Goal: Task Accomplishment & Management: Manage account settings

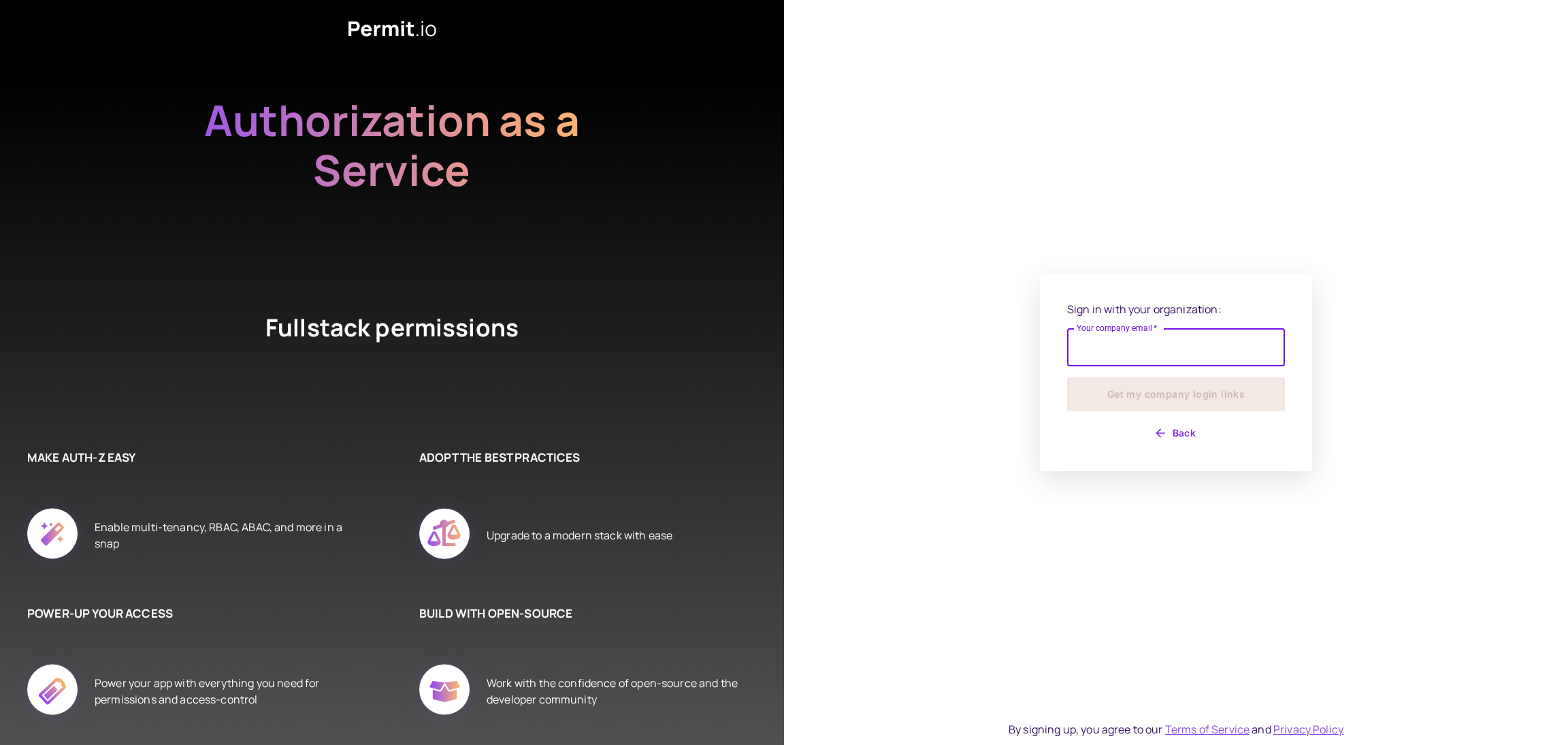
click at [1107, 348] on input "Your company email   *" at bounding box center [1176, 347] width 218 height 38
type input "**********"
click at [1162, 396] on button "Get my company login links" at bounding box center [1176, 394] width 218 height 34
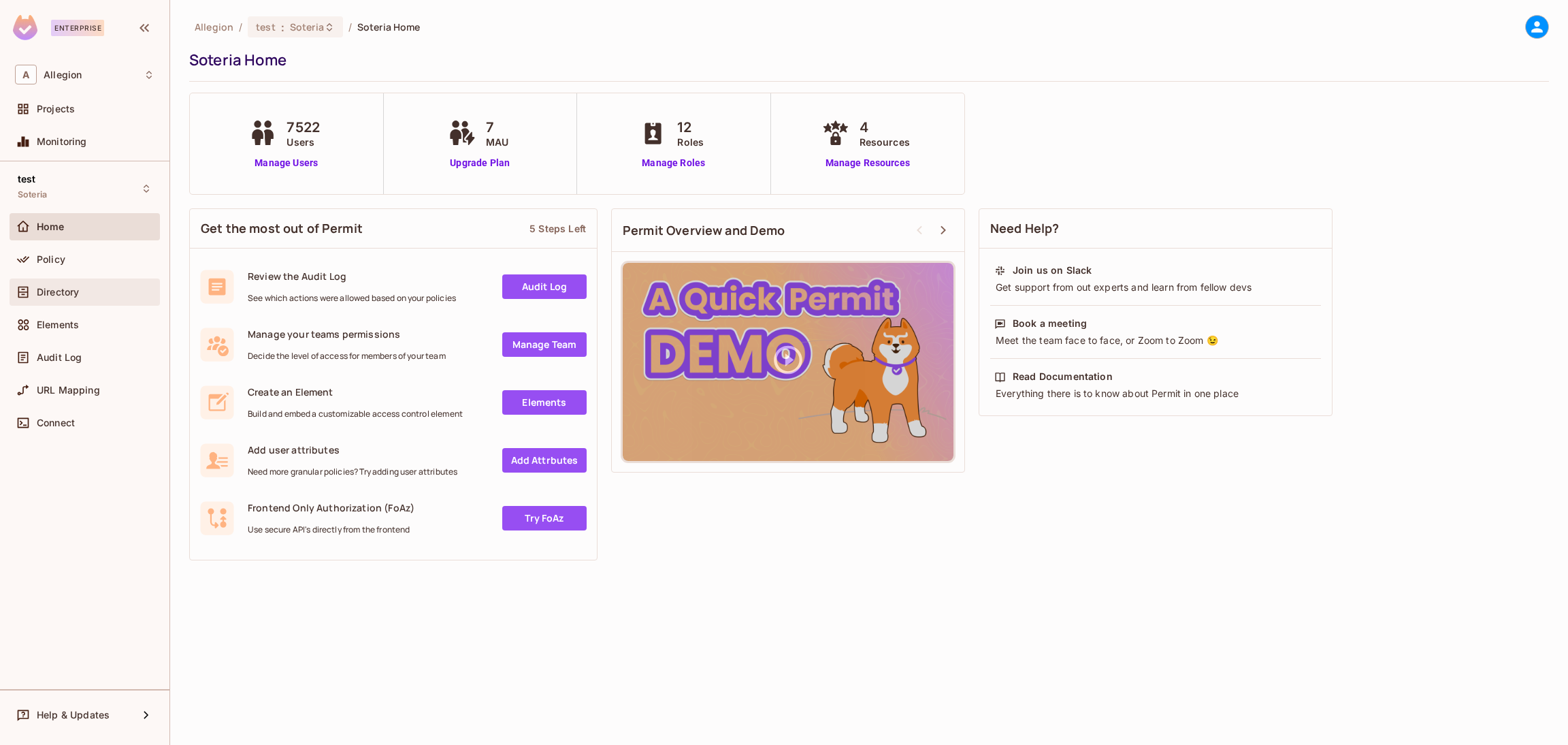
click at [81, 291] on div "Directory" at bounding box center [96, 291] width 118 height 11
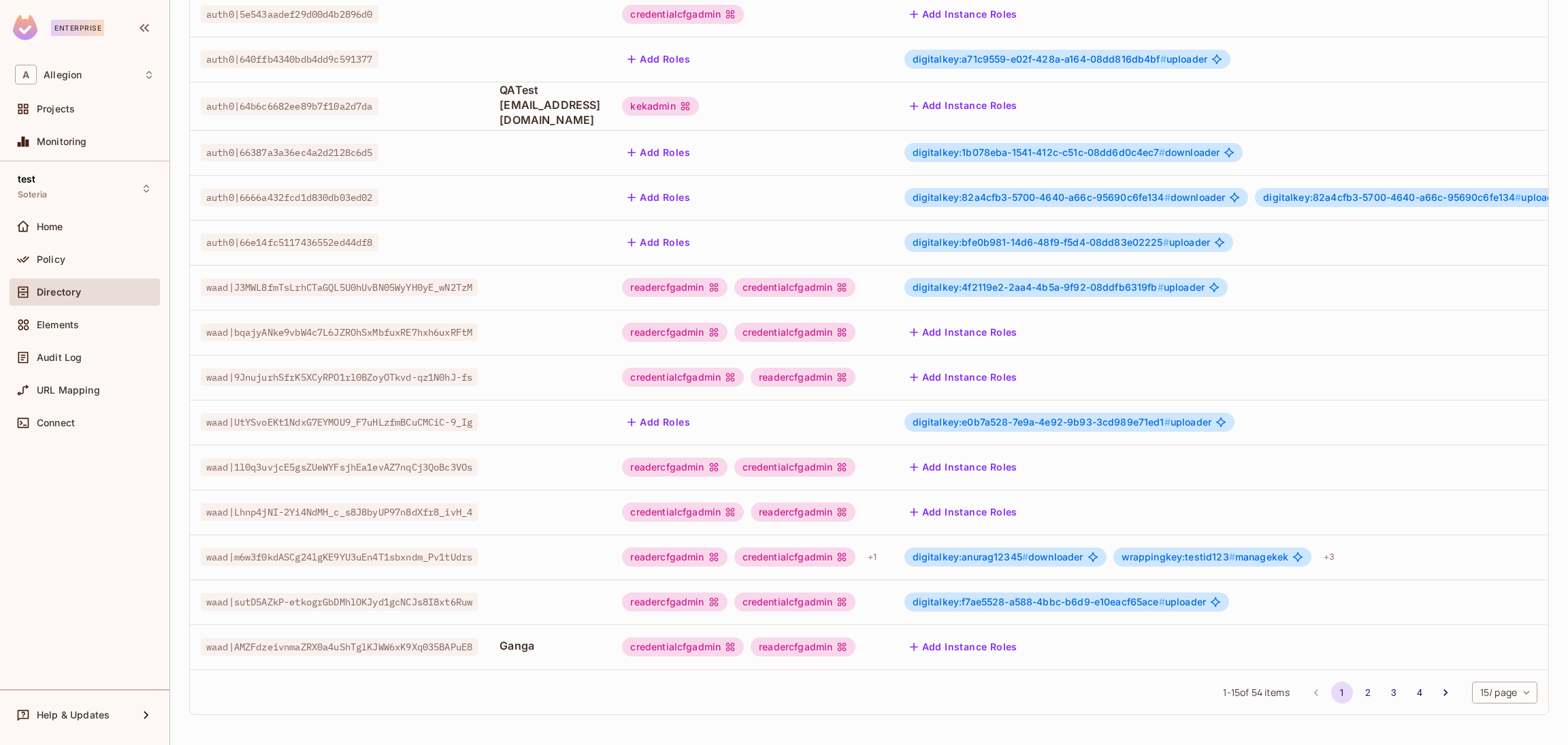
scroll to position [222, 0]
click at [1439, 692] on icon "Go to next page" at bounding box center [1445, 692] width 13 height 13
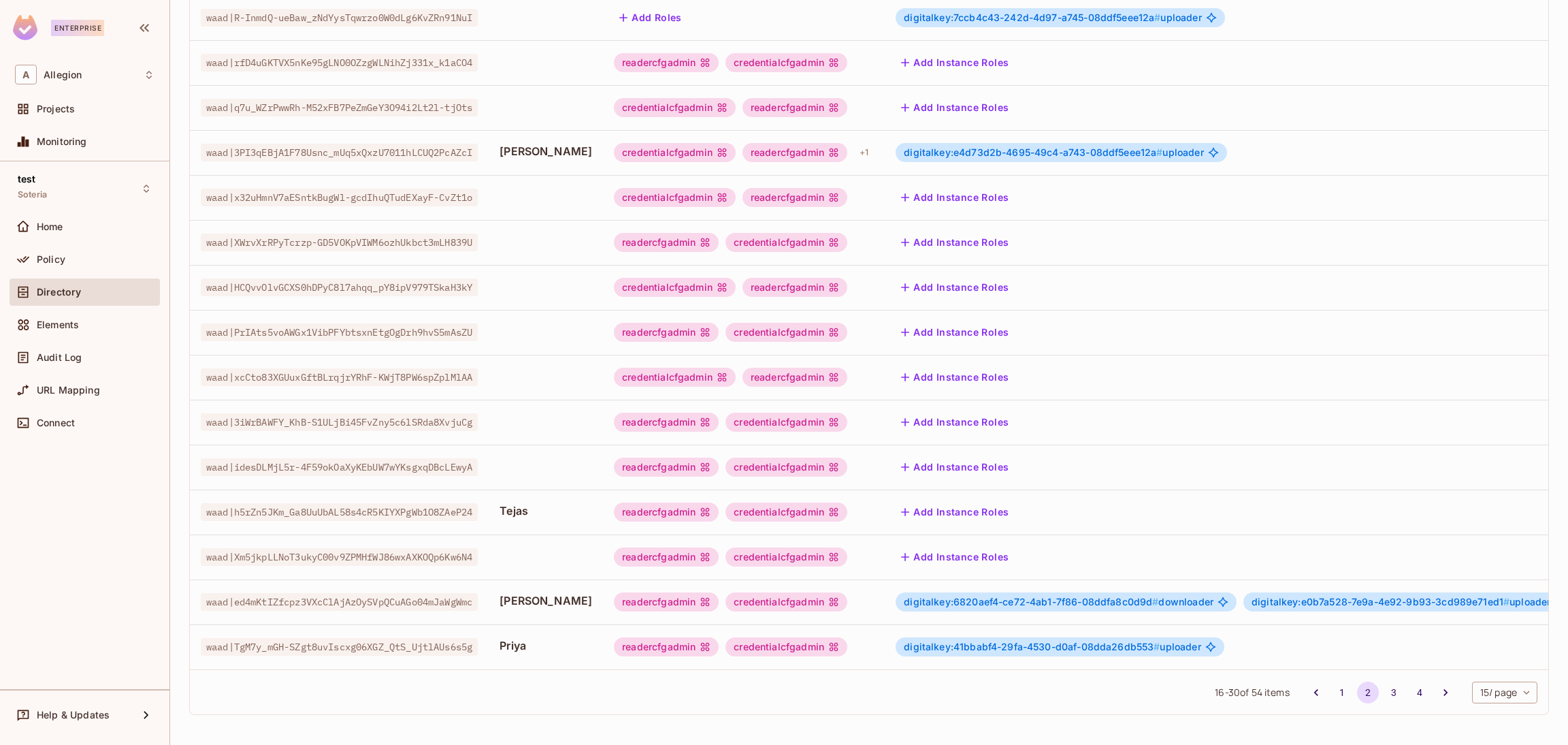
click at [1218, 637] on div "digitalkey:41bbabf4-29fa-4530-d0af-08dda26db553 # uploader" at bounding box center [1235, 646] width 678 height 19
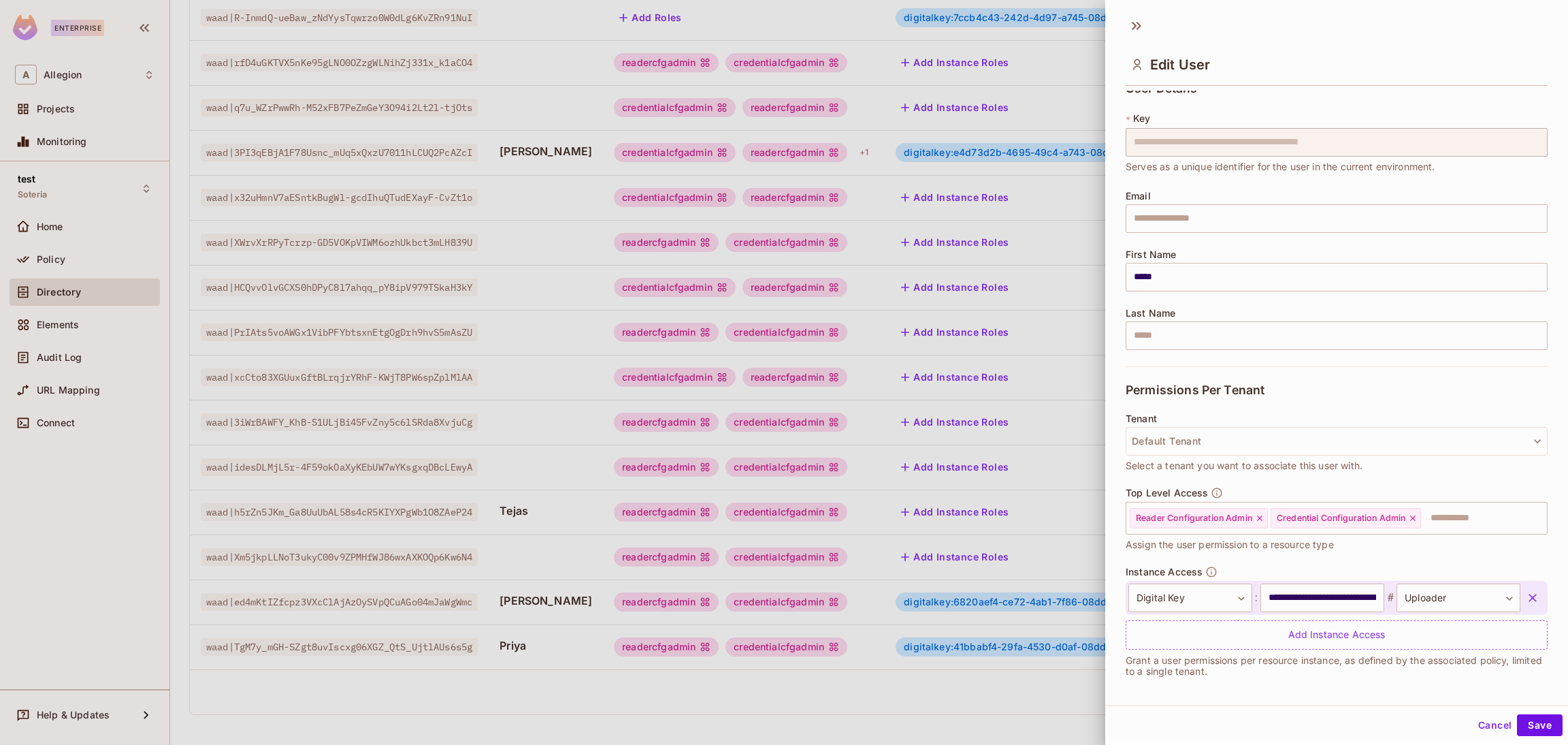
scroll to position [18, 0]
click at [1452, 512] on input "text" at bounding box center [1472, 514] width 99 height 27
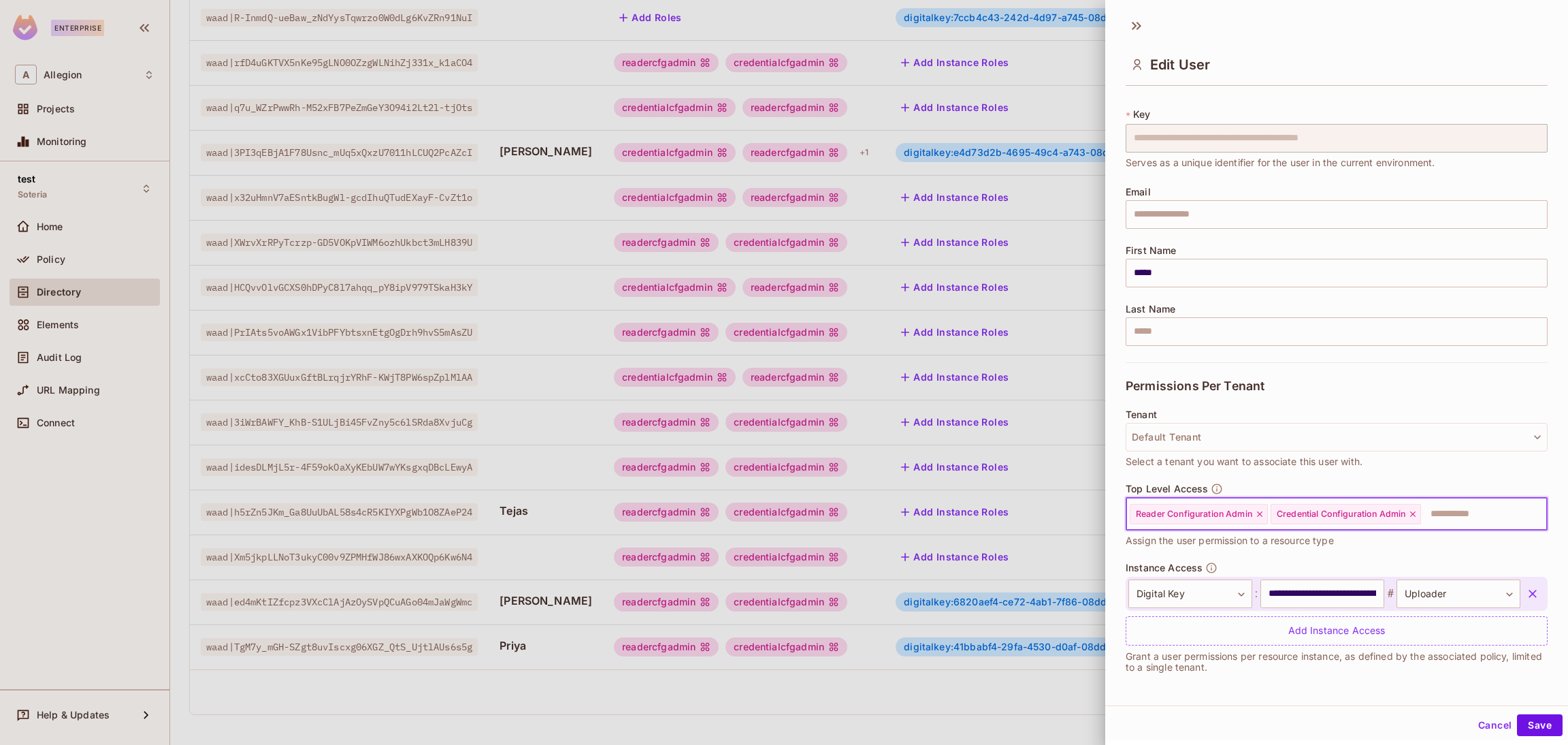
scroll to position [2, 0]
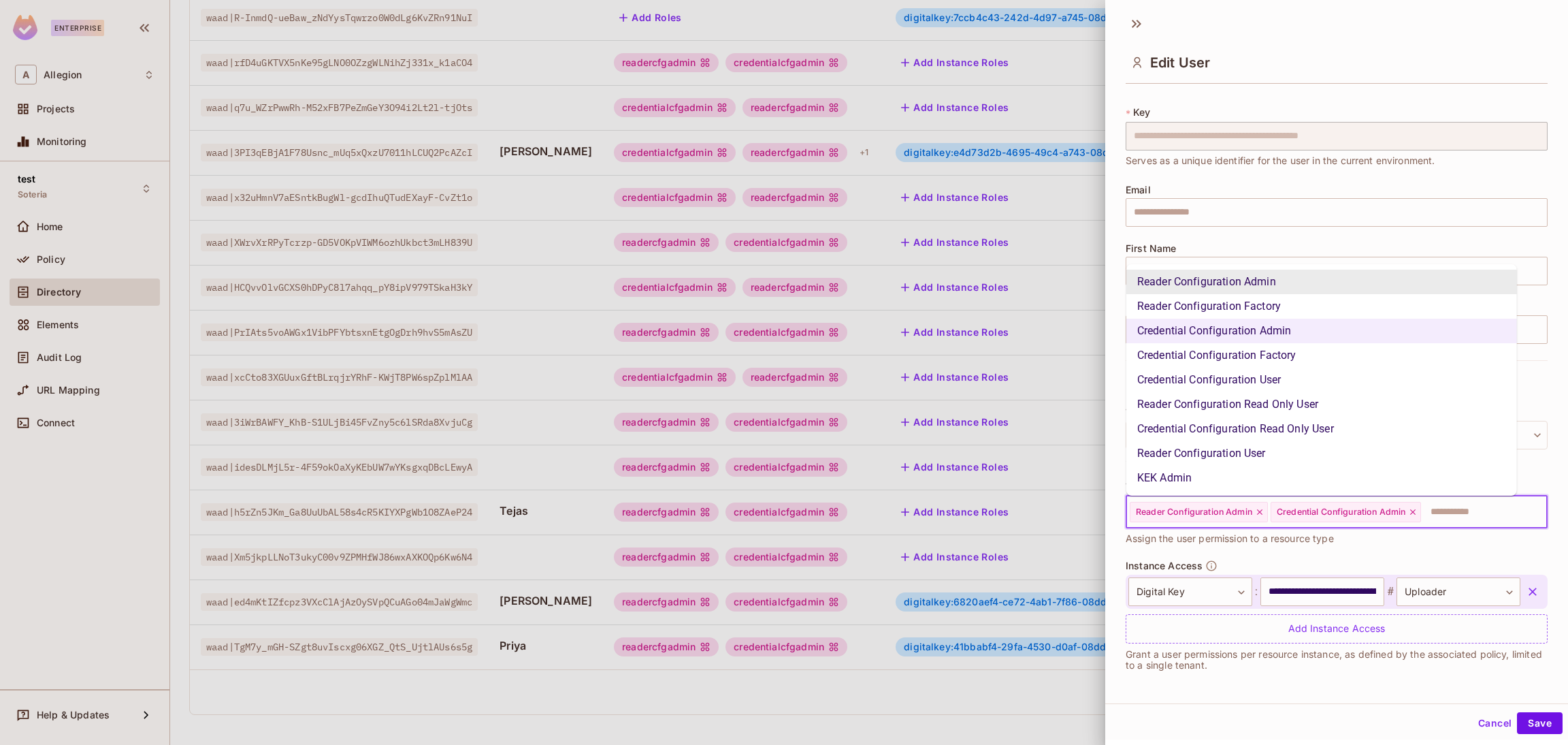
click at [1460, 505] on input "text" at bounding box center [1472, 512] width 99 height 27
click at [1190, 478] on li "KEK Admin" at bounding box center [1321, 478] width 391 height 25
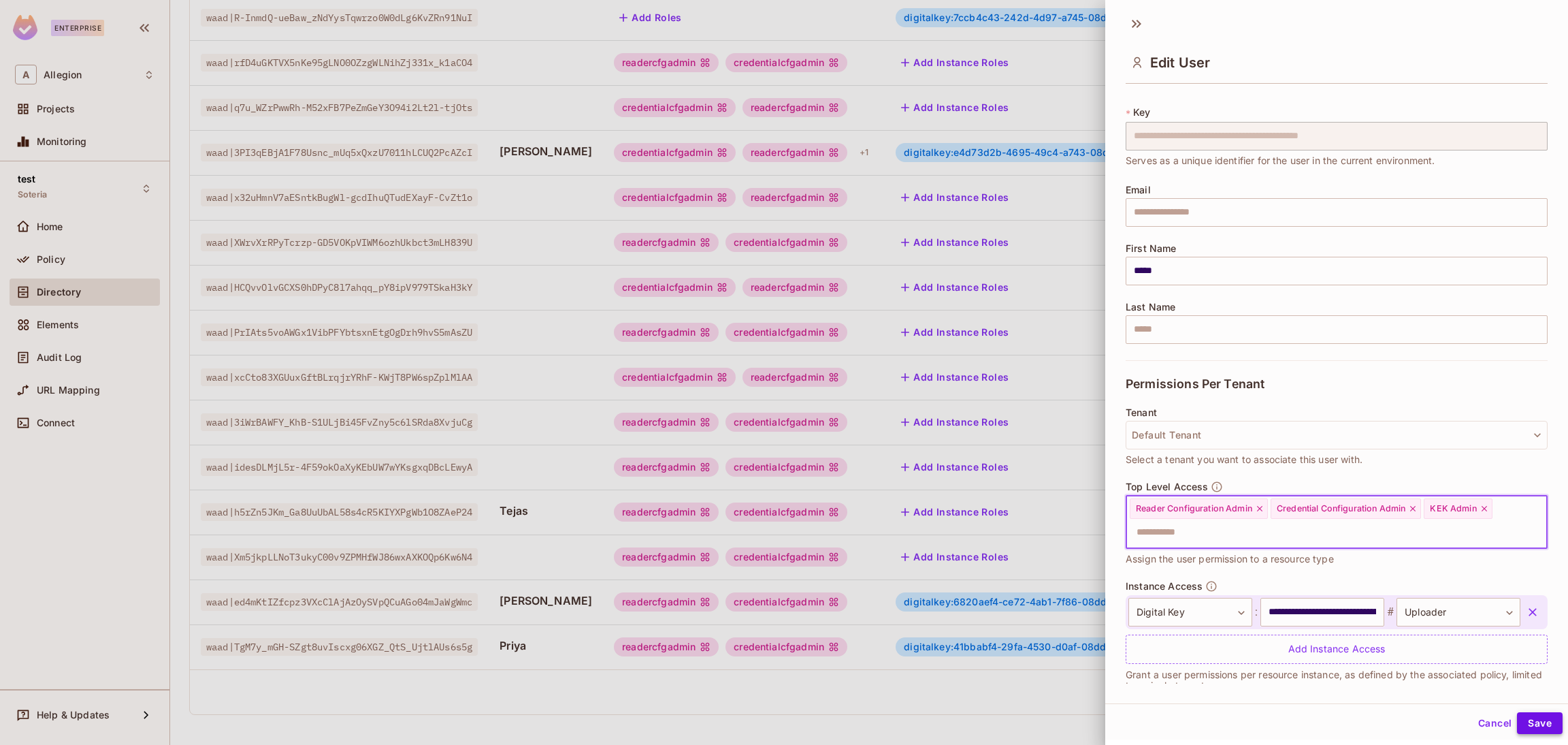
click at [1525, 719] on button "Save" at bounding box center [1540, 722] width 45 height 22
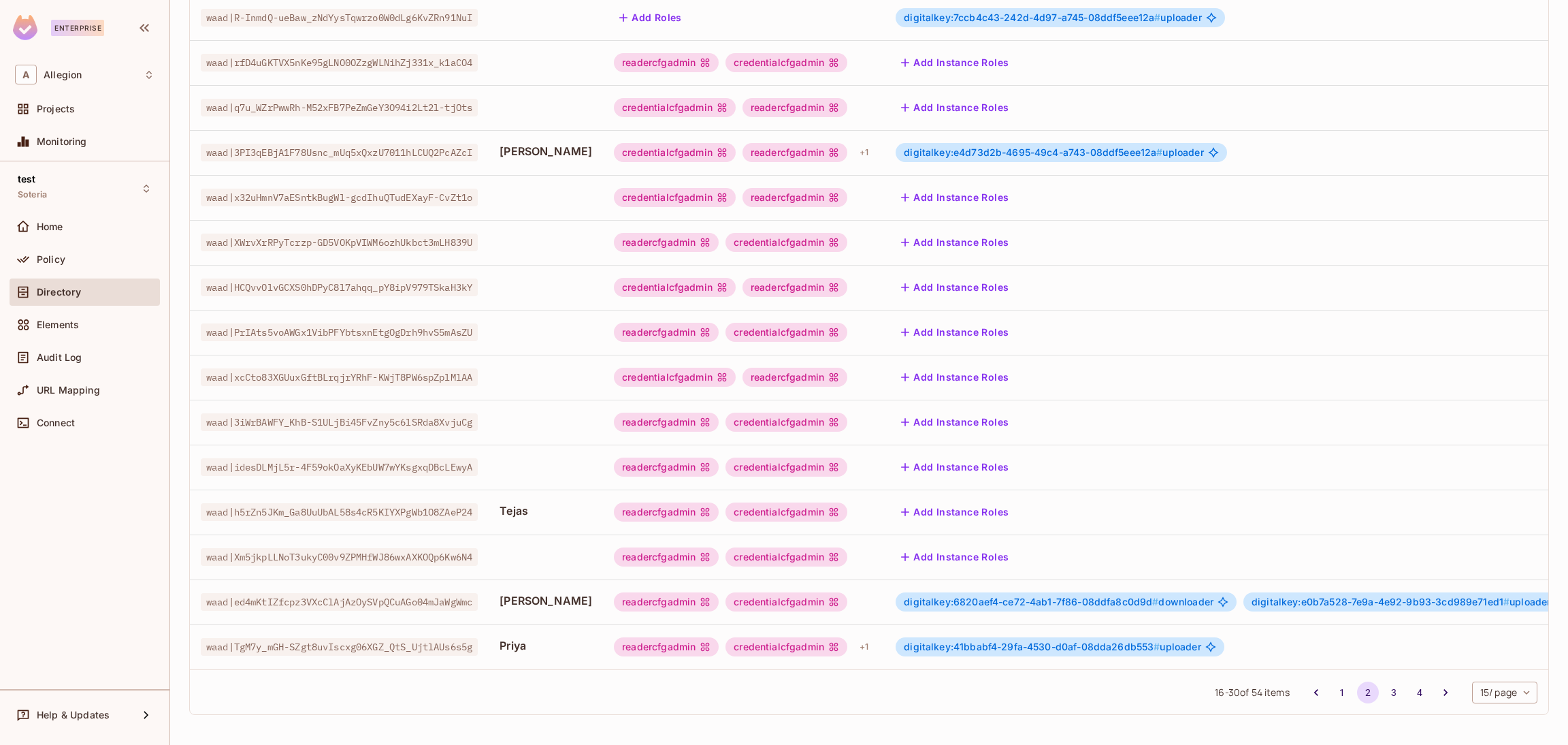
click at [1235, 637] on div "digitalkey:41bbabf4-29fa-4530-d0af-08dda26db553 # uploader" at bounding box center [1235, 646] width 678 height 19
click at [854, 636] on div "+ 1" at bounding box center [864, 646] width 20 height 22
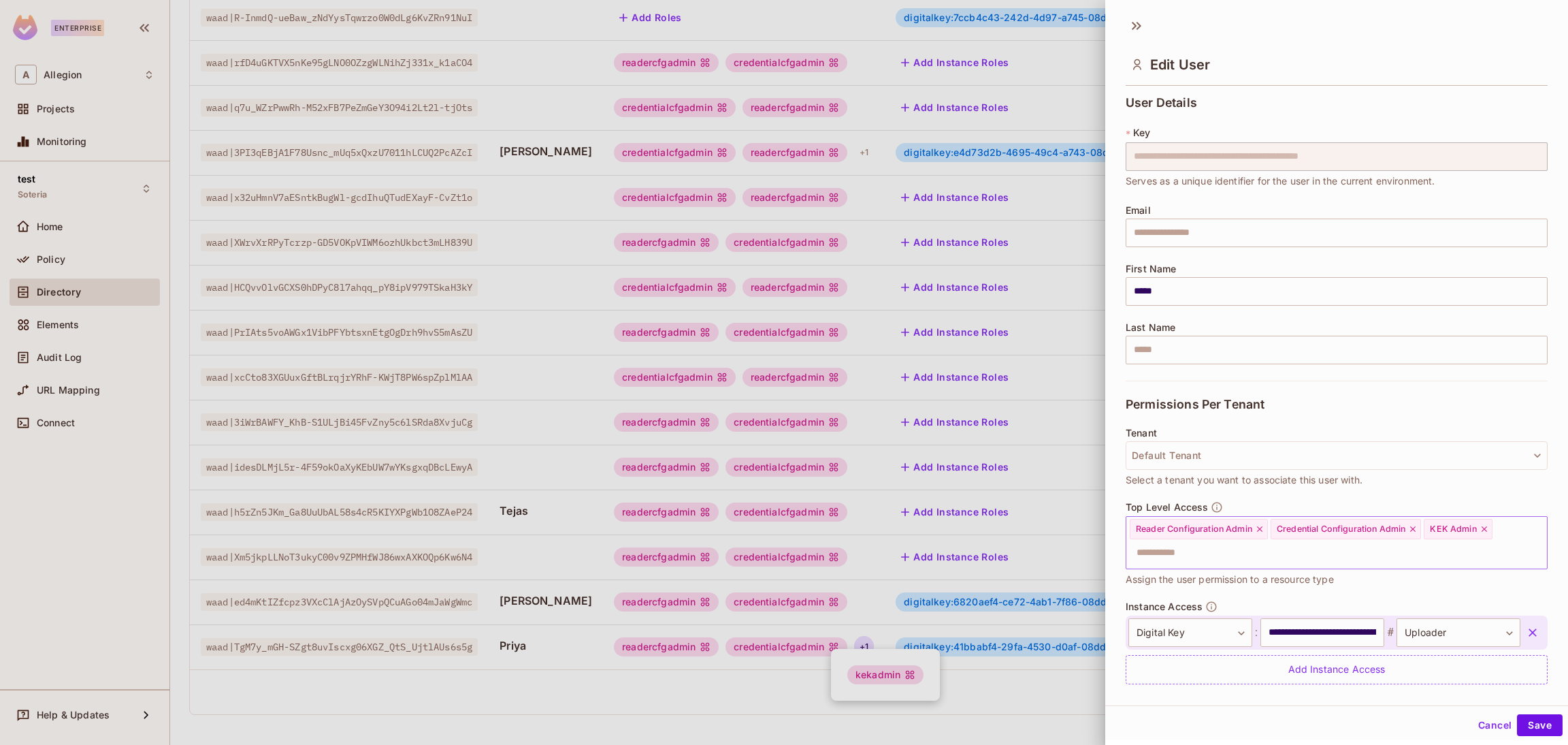
click at [1482, 532] on icon at bounding box center [1485, 529] width 6 height 6
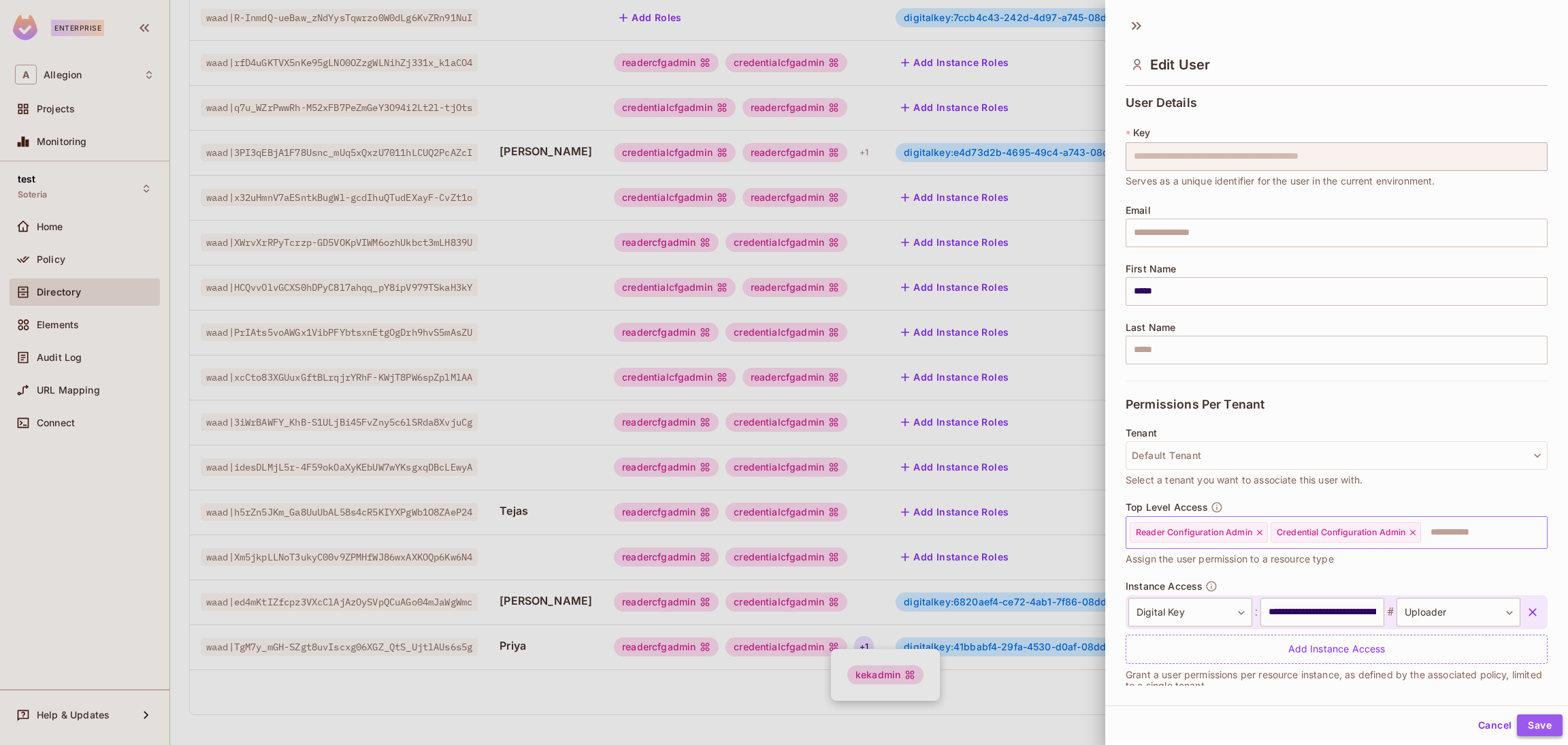
click at [1525, 719] on button "Save" at bounding box center [1540, 724] width 45 height 22
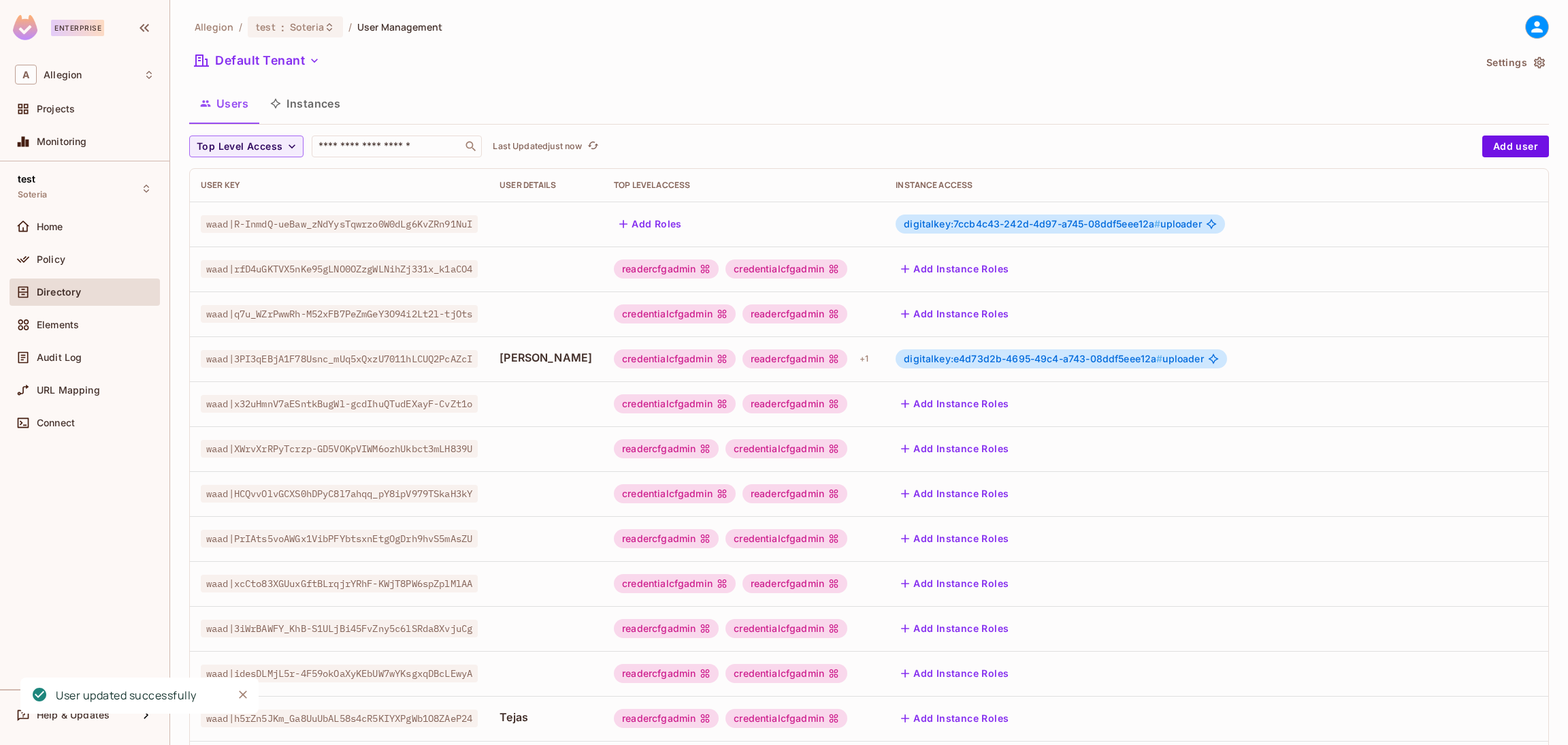
scroll to position [222, 0]
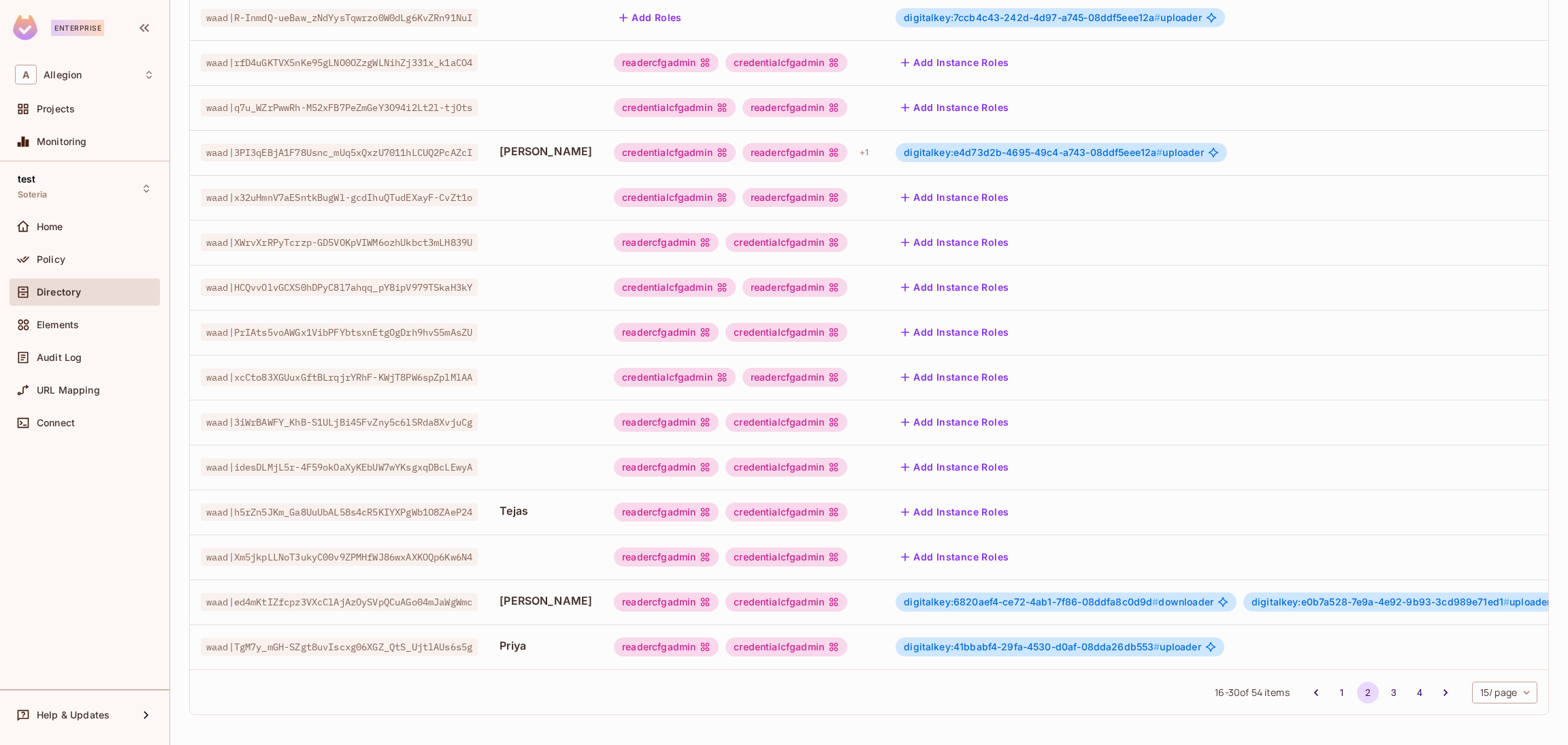
click at [830, 637] on div "readercfgadmin credentialcfgadmin" at bounding box center [744, 646] width 260 height 19
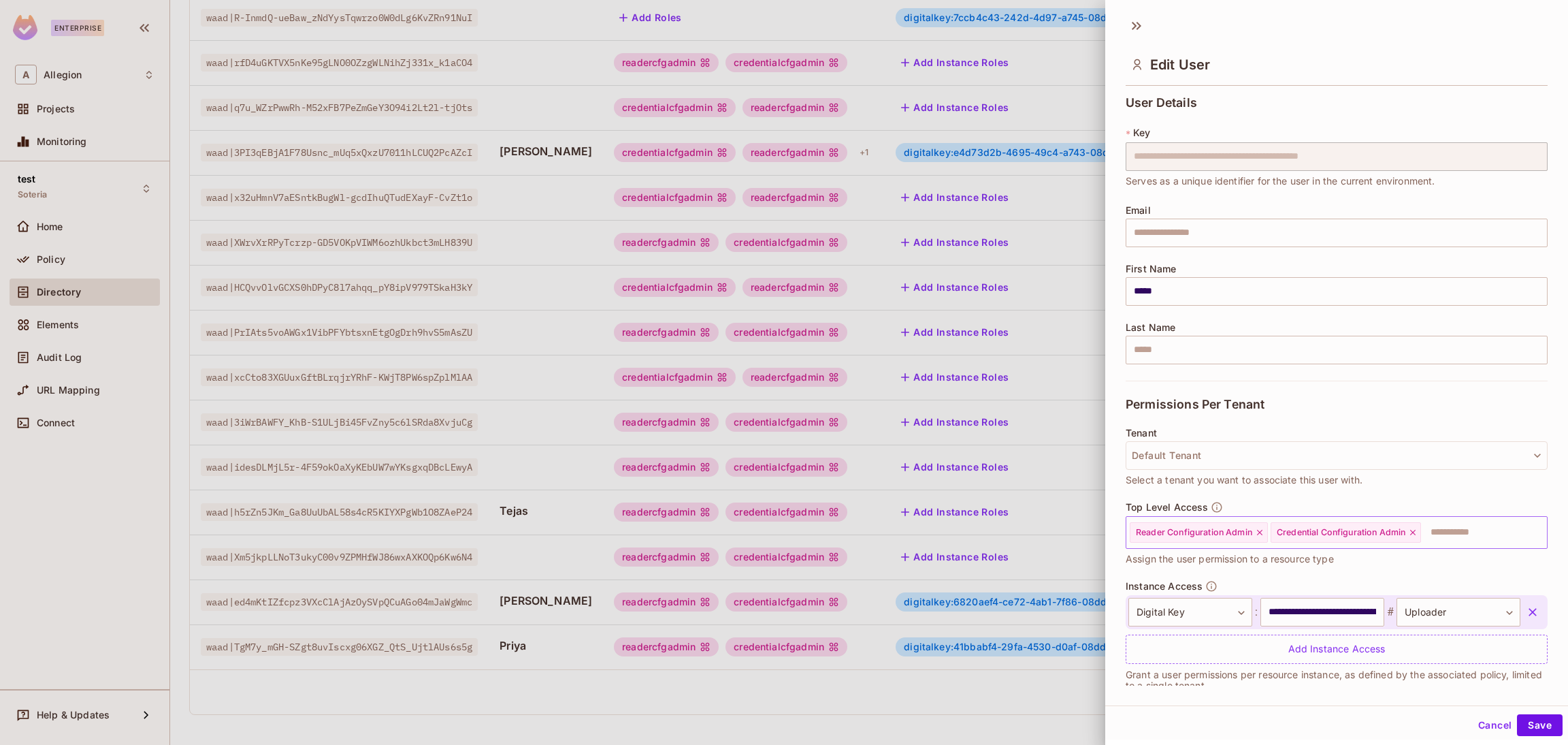
click at [1465, 534] on input "text" at bounding box center [1472, 532] width 99 height 27
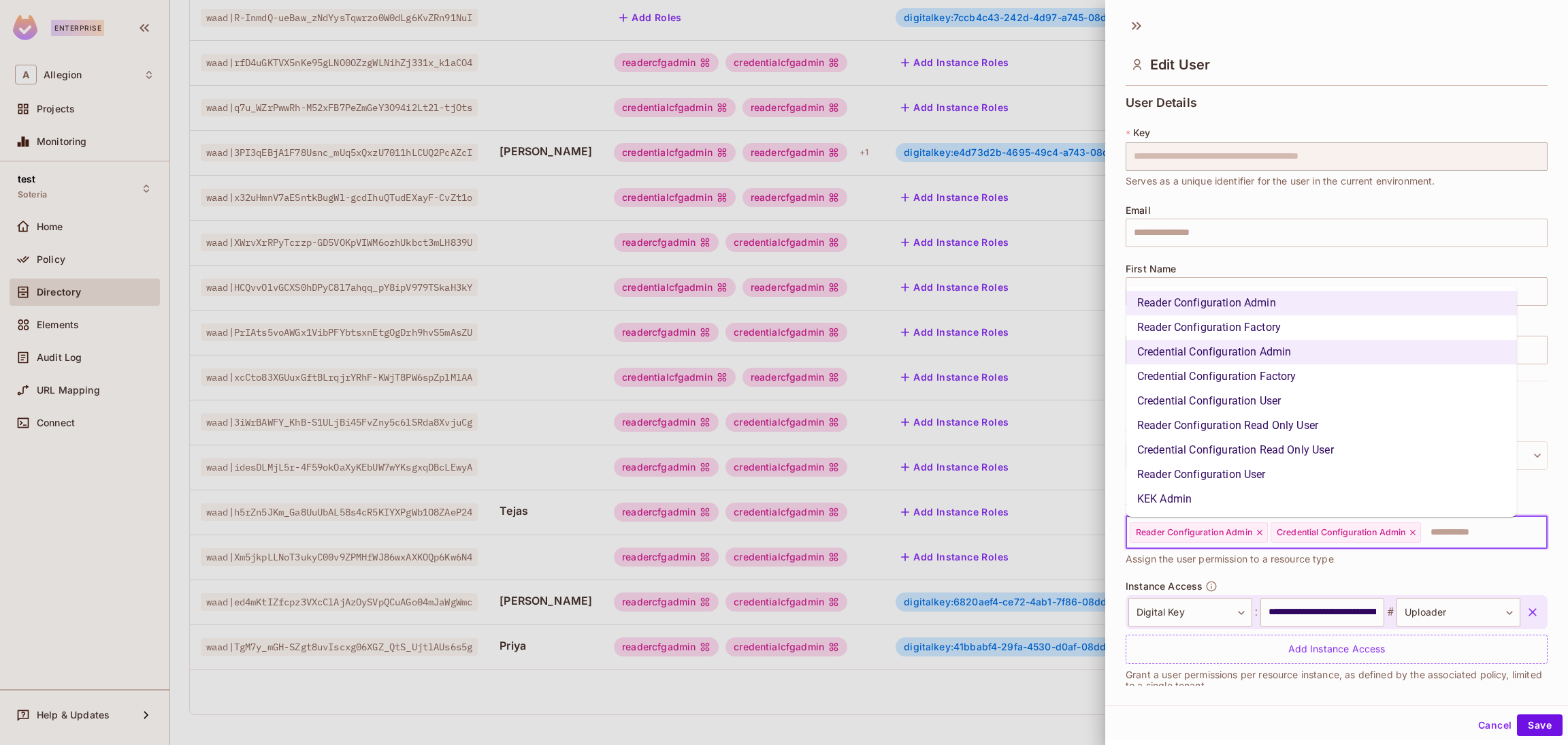
click at [1255, 504] on li "KEK Admin" at bounding box center [1321, 499] width 391 height 25
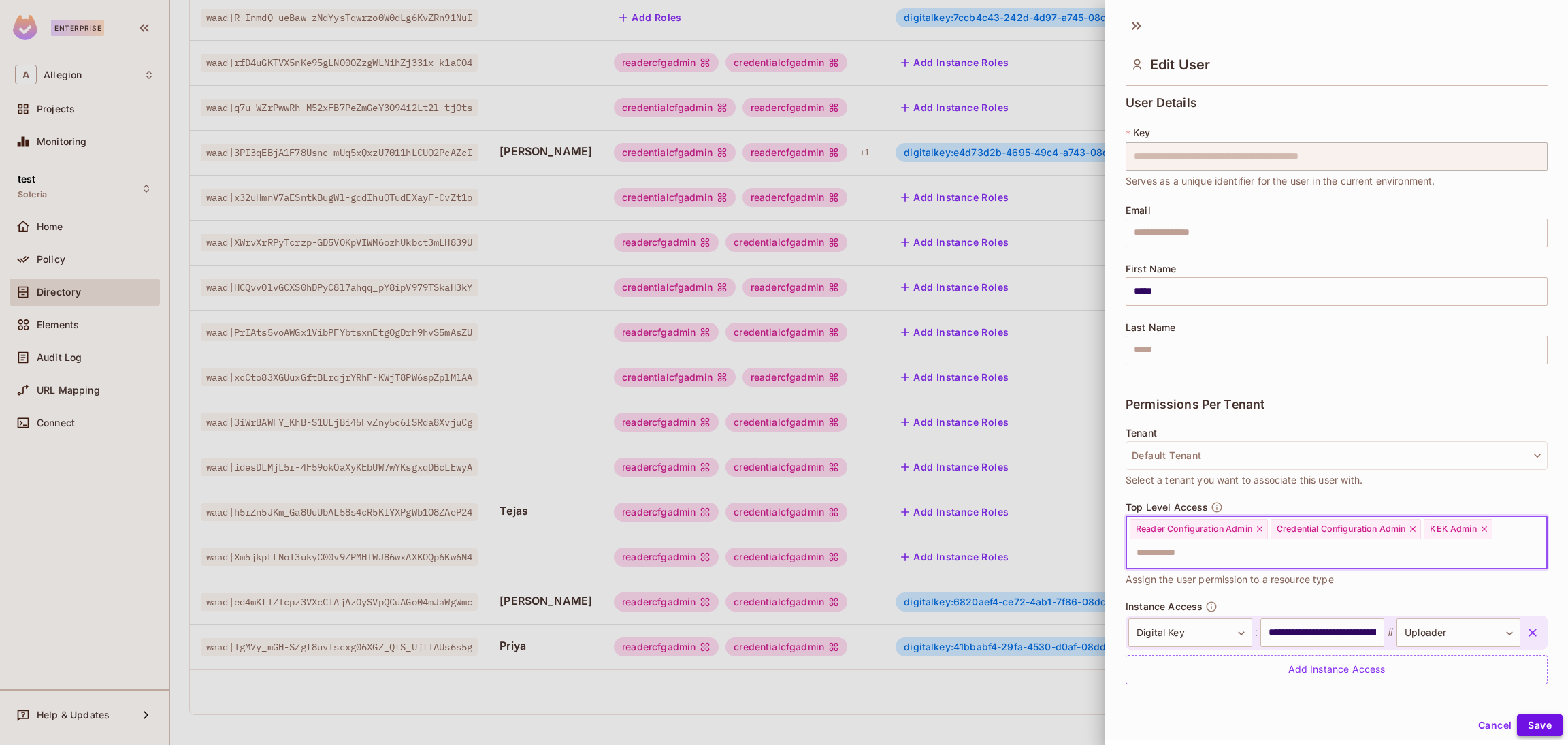
click at [1524, 721] on button "Save" at bounding box center [1540, 724] width 45 height 22
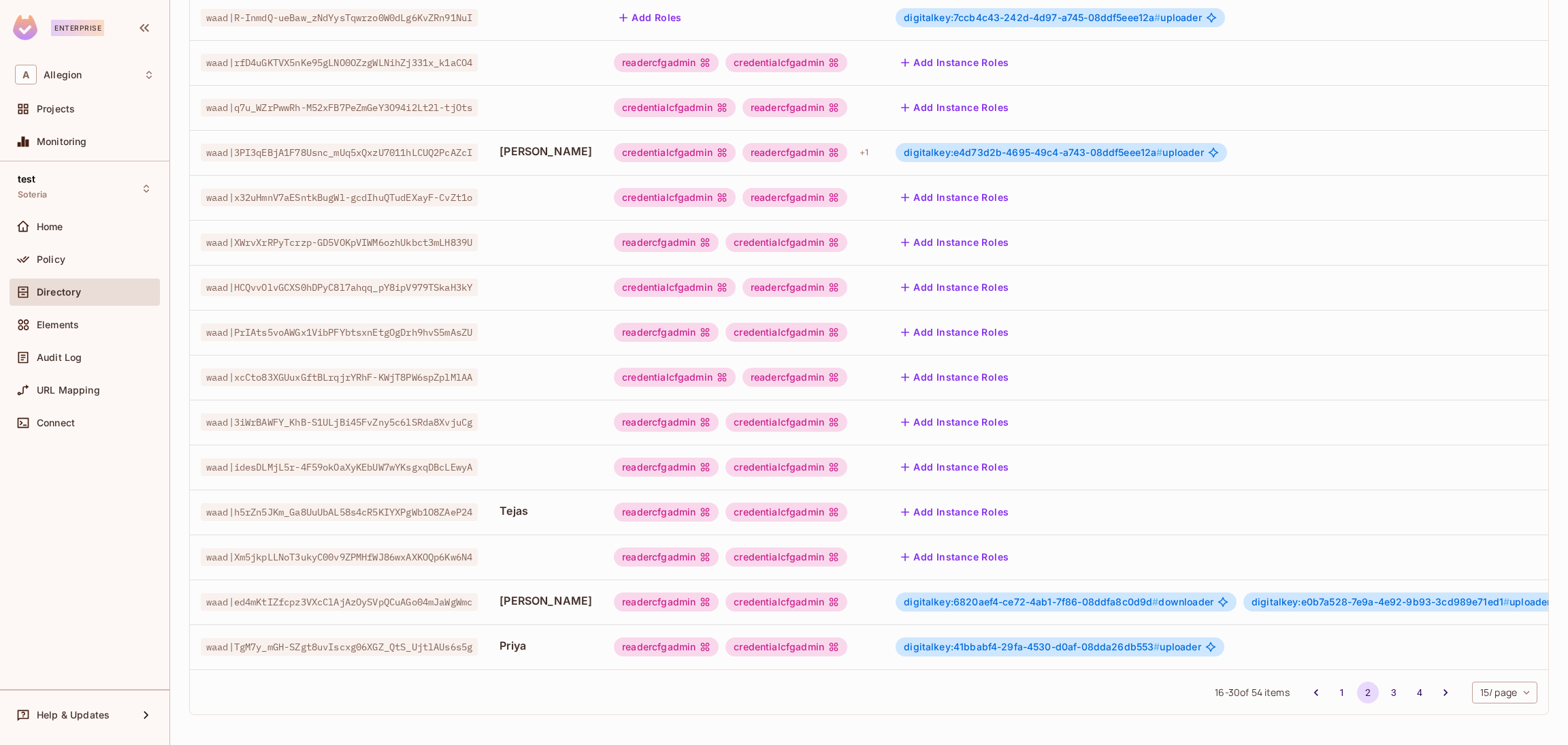
click at [860, 630] on td "readercfgadmin credentialcfgadmin" at bounding box center [744, 646] width 282 height 45
click at [847, 637] on div "readercfgadmin credentialcfgadmin" at bounding box center [744, 646] width 260 height 19
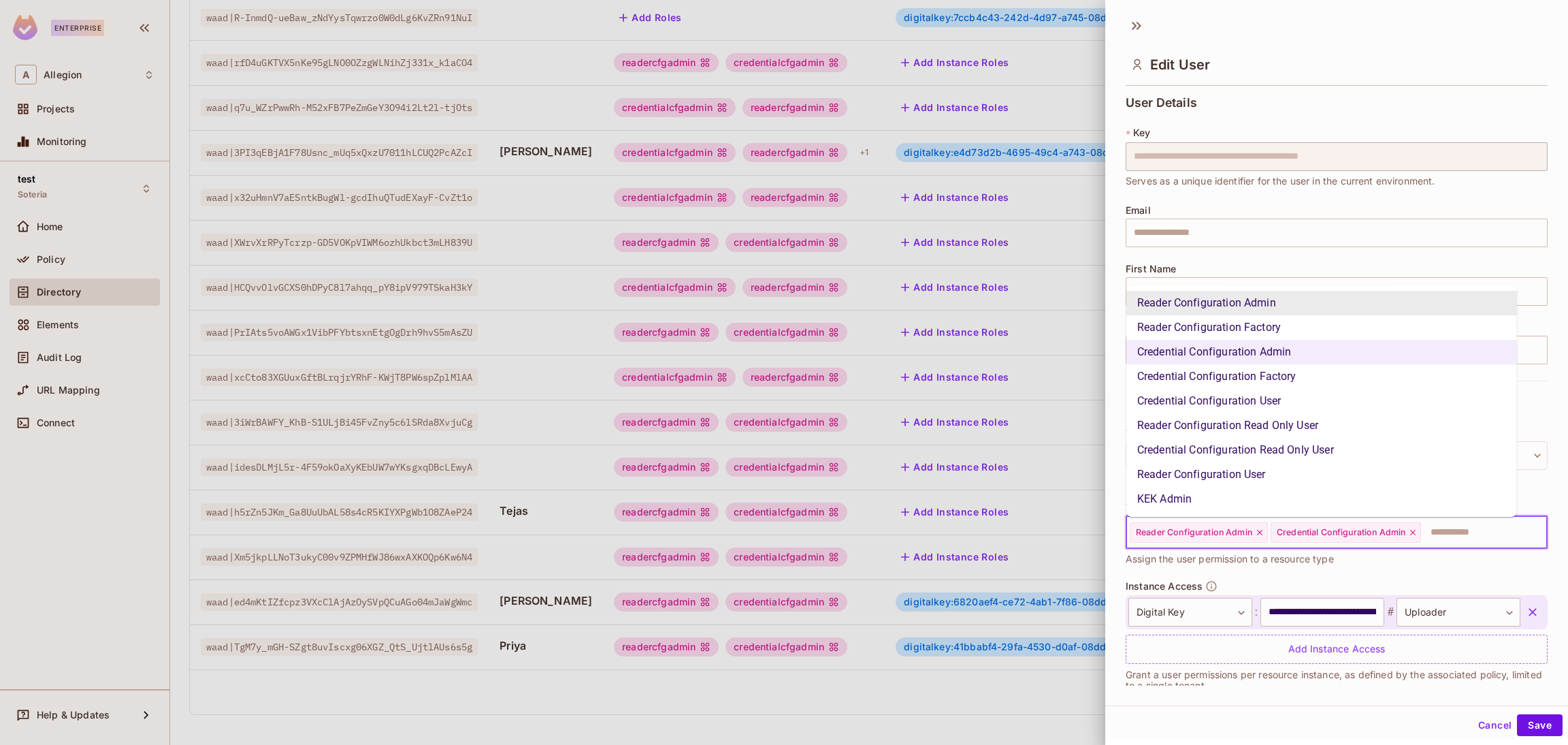
click at [1457, 526] on input "text" at bounding box center [1472, 532] width 99 height 27
click at [1275, 499] on li "KEK Admin" at bounding box center [1321, 499] width 391 height 25
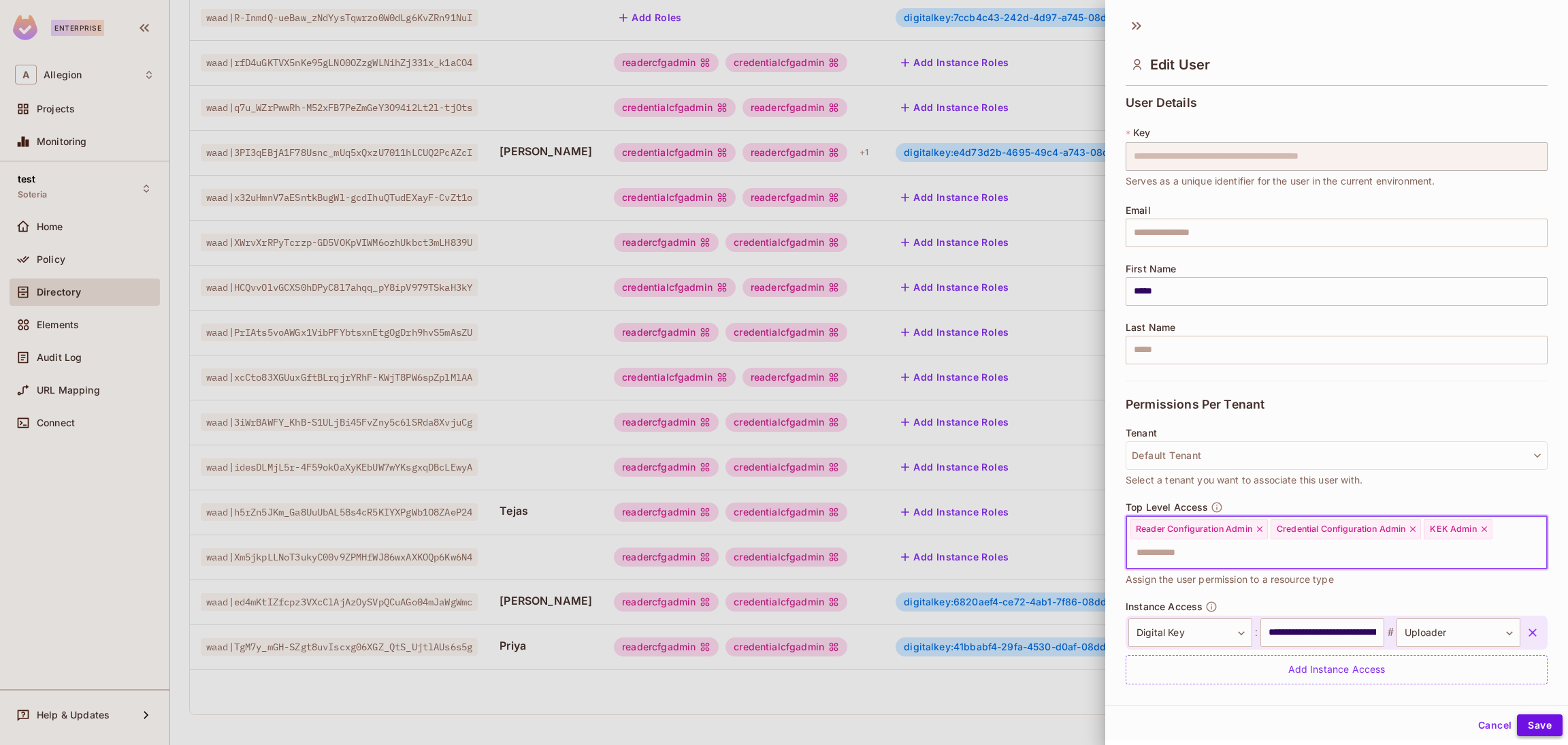
click at [1521, 722] on button "Save" at bounding box center [1540, 724] width 45 height 22
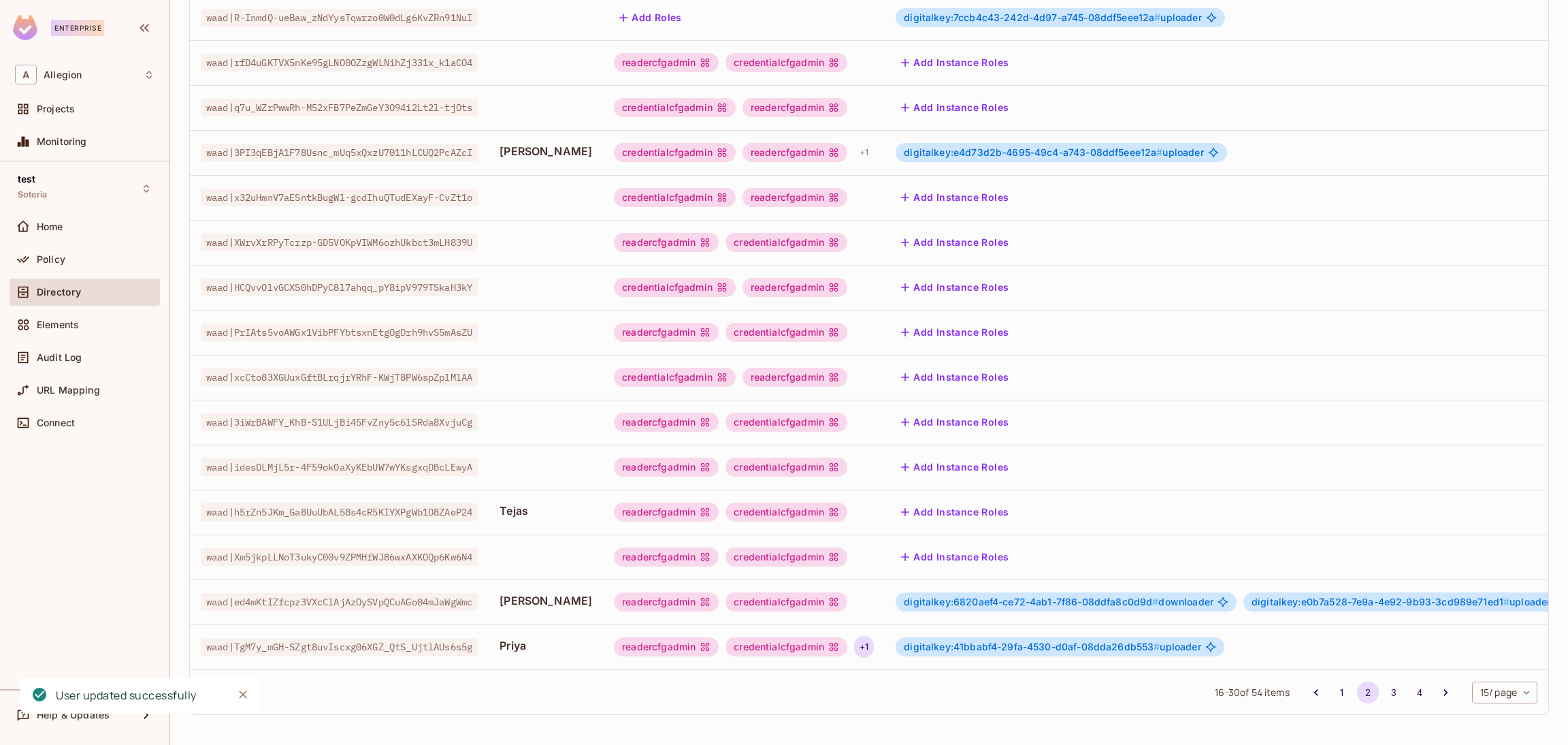
click at [854, 636] on div "+ 1" at bounding box center [864, 646] width 20 height 22
